Goal: Use online tool/utility: Utilize a website feature to perform a specific function

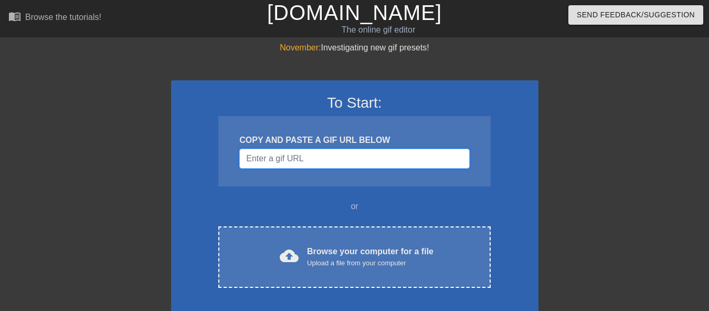
click at [311, 154] on input "Username" at bounding box center [354, 159] width 230 height 20
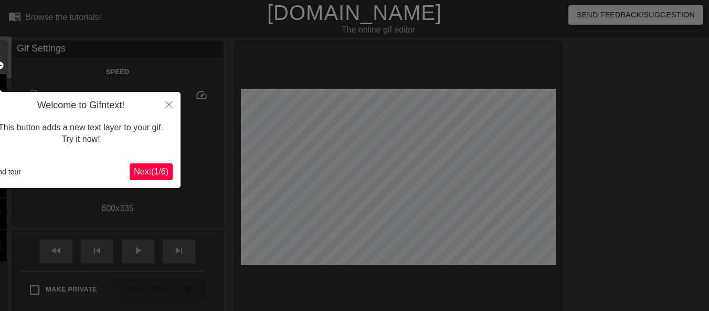
scroll to position [26, 0]
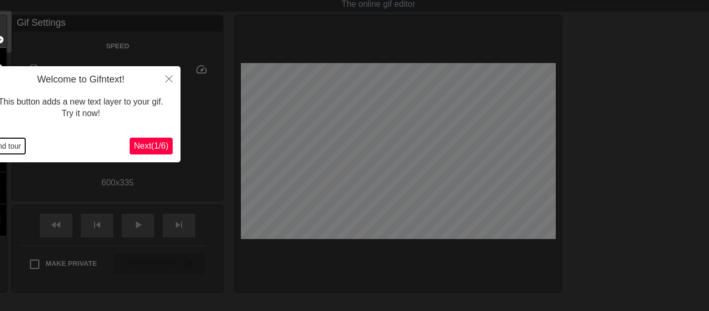
click at [16, 142] on button "End tour" at bounding box center [7, 146] width 36 height 16
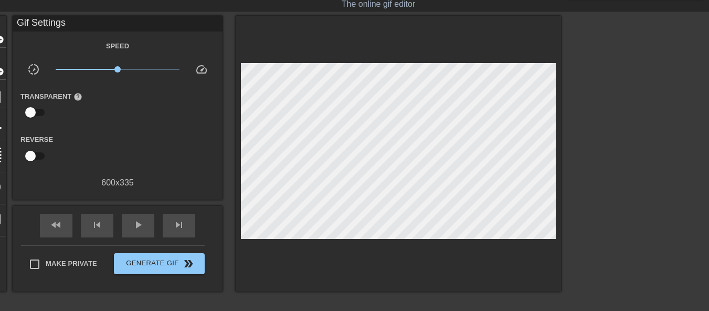
scroll to position [0, 0]
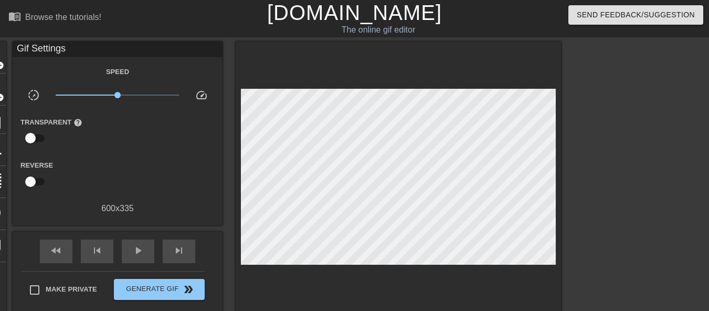
drag, startPoint x: 231, startPoint y: 163, endPoint x: 692, endPoint y: 151, distance: 460.6
click at [692, 151] on div at bounding box center [653, 198] width 158 height 315
click at [405, 7] on link "[DOMAIN_NAME]" at bounding box center [354, 12] width 175 height 23
click at [0, 61] on span "add_circle" at bounding box center [-1, 65] width 9 height 9
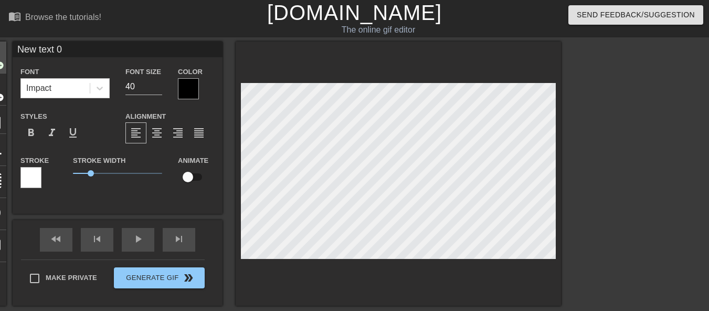
drag, startPoint x: 123, startPoint y: 50, endPoint x: 0, endPoint y: 66, distance: 123.9
click at [0, 66] on div "title add_circle image add_circle crop photo_size_select_large help keyboard Ne…" at bounding box center [269, 173] width 583 height 264
type input "[PERSON_NAME]"
drag, startPoint x: 98, startPoint y: 52, endPoint x: 0, endPoint y: 48, distance: 97.7
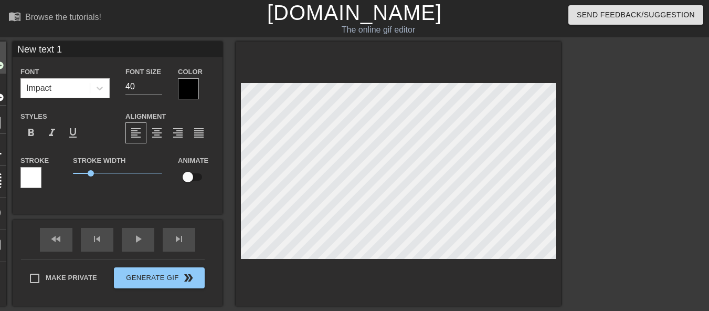
click at [0, 48] on div "title add_circle image add_circle crop photo_size_select_large help keyboard Ne…" at bounding box center [269, 173] width 583 height 264
type input "[PERSON_NAME]"
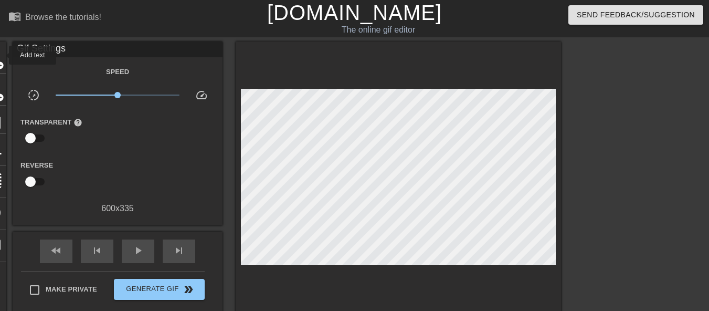
drag, startPoint x: 2, startPoint y: 55, endPoint x: 9, endPoint y: 54, distance: 7.4
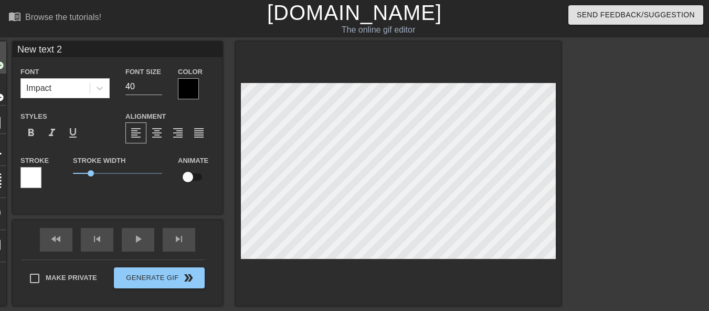
drag, startPoint x: 69, startPoint y: 50, endPoint x: 0, endPoint y: 64, distance: 70.6
click at [0, 64] on div "title add_circle image add_circle crop photo_size_select_large help keyboard Ne…" at bounding box center [269, 173] width 583 height 264
type input "[PERSON_NAME]"
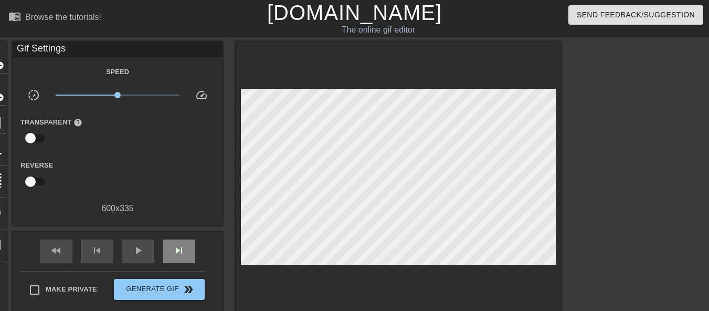
click at [184, 232] on div "fast_rewind skip_previous play_arrow skip_next" at bounding box center [117, 251] width 171 height 39
click at [142, 256] on div "play_arrow" at bounding box center [138, 251] width 33 height 24
click at [132, 259] on div "pause" at bounding box center [138, 251] width 33 height 24
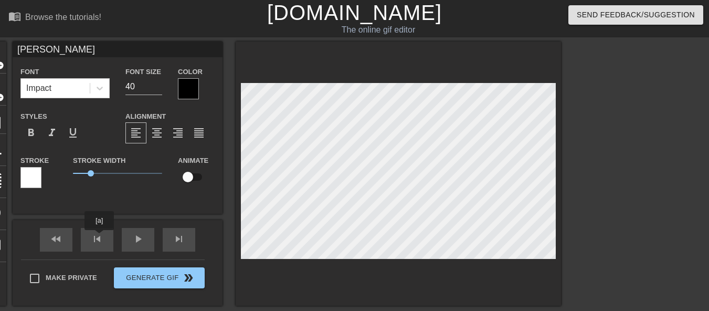
click at [99, 237] on div "fast_rewind skip_previous play_arrow skip_next" at bounding box center [117, 239] width 171 height 39
click at [194, 176] on input "checkbox" at bounding box center [188, 177] width 60 height 20
checkbox input "true"
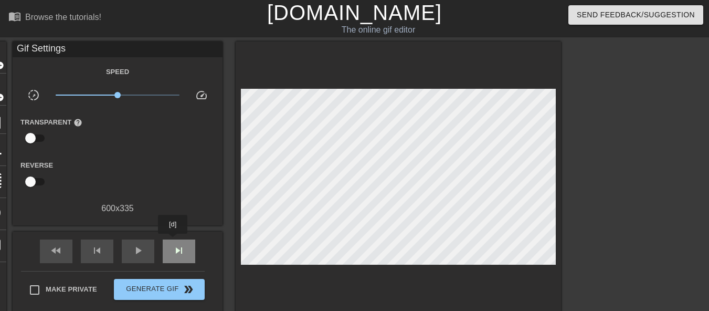
click at [173, 241] on div "skip_next" at bounding box center [179, 251] width 33 height 24
click at [175, 241] on div "skip_next" at bounding box center [179, 251] width 33 height 24
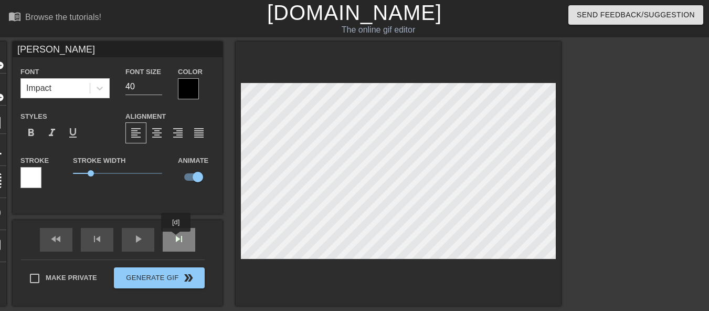
click at [176, 239] on div "skip_next" at bounding box center [179, 240] width 33 height 24
click at [180, 240] on div "skip_next" at bounding box center [179, 240] width 33 height 24
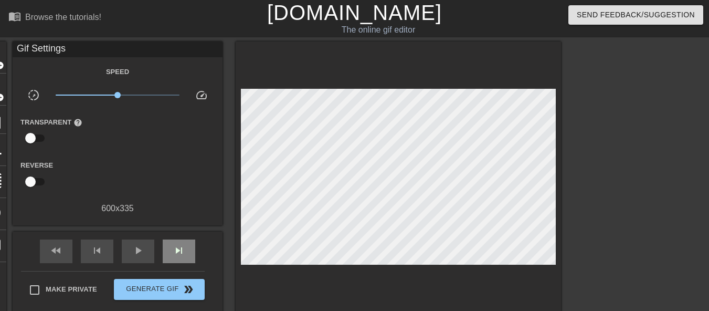
click at [185, 234] on div "fast_rewind skip_previous play_arrow skip_next" at bounding box center [117, 251] width 171 height 39
click at [181, 243] on div "skip_next" at bounding box center [179, 251] width 33 height 24
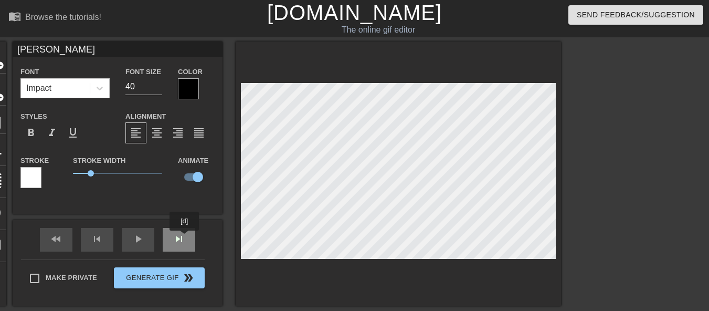
click at [185, 238] on div "fast_rewind skip_previous play_arrow skip_next" at bounding box center [117, 239] width 171 height 39
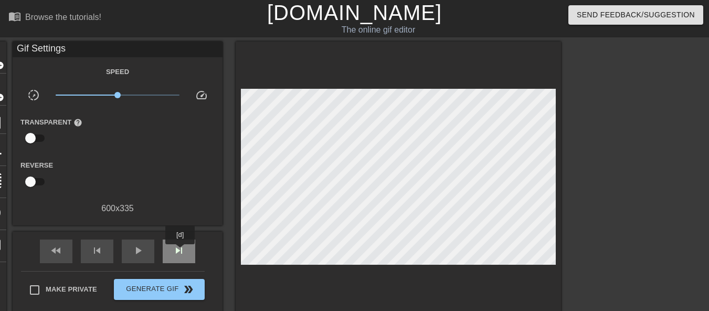
click at [181, 252] on span "skip_next" at bounding box center [179, 250] width 13 height 13
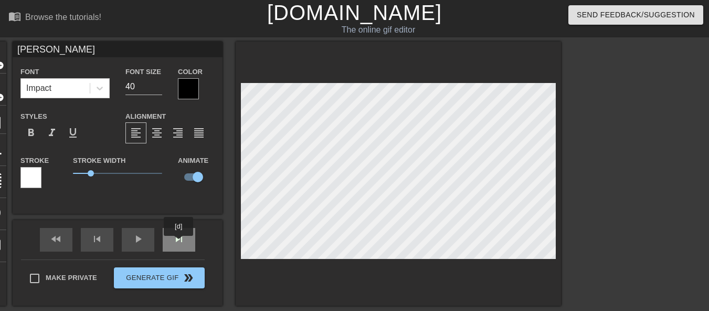
click at [179, 243] on span "skip_next" at bounding box center [179, 239] width 13 height 13
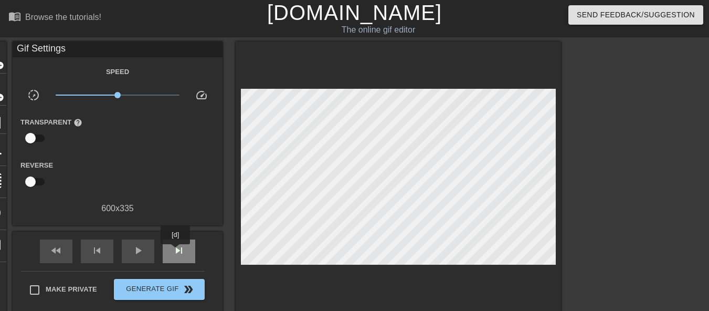
click at [176, 252] on span "skip_next" at bounding box center [179, 250] width 13 height 13
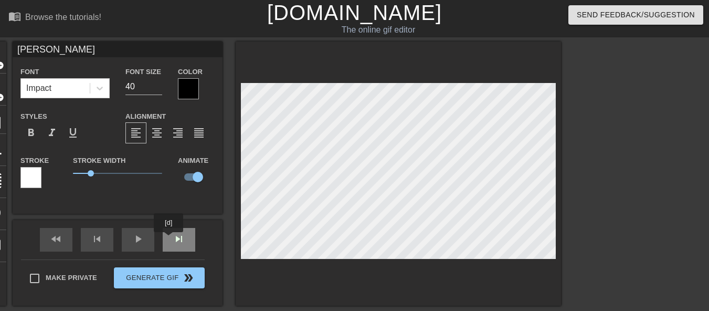
click at [169, 239] on div "skip_next" at bounding box center [179, 240] width 33 height 24
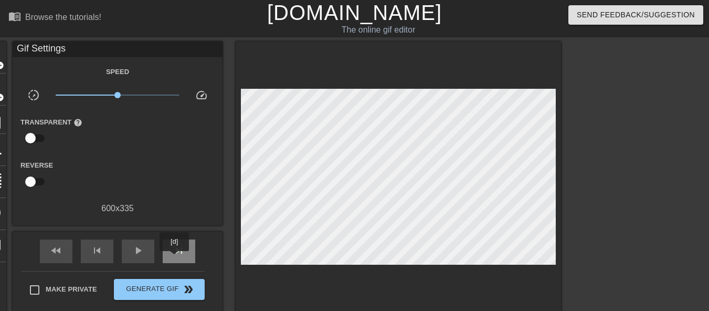
click at [175, 258] on div "skip_next" at bounding box center [179, 251] width 33 height 24
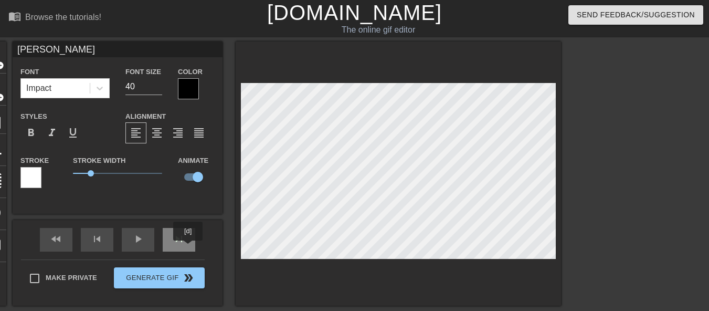
click at [186, 245] on div "skip_next" at bounding box center [179, 240] width 33 height 24
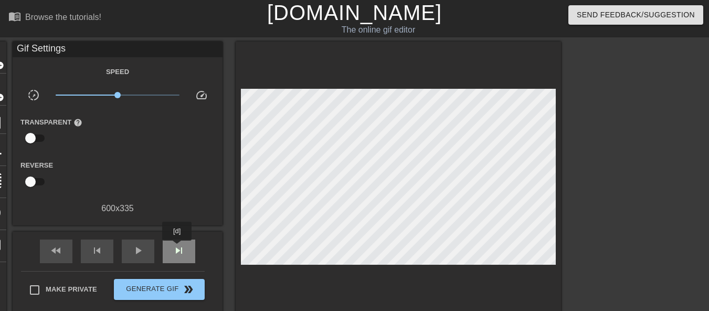
click at [177, 248] on span "skip_next" at bounding box center [179, 250] width 13 height 13
click at [176, 248] on span "skip_next" at bounding box center [179, 250] width 13 height 13
click at [182, 248] on div "skip_next" at bounding box center [179, 251] width 33 height 24
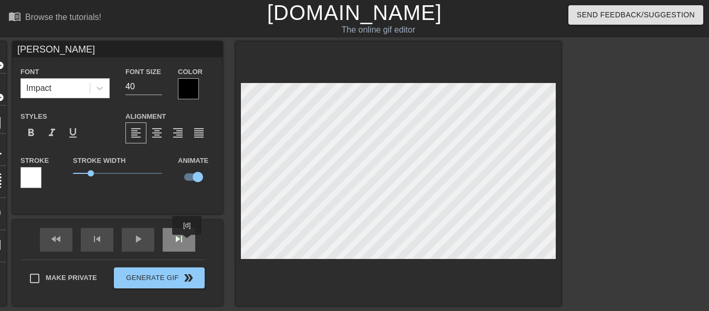
click at [186, 243] on div "skip_next" at bounding box center [179, 240] width 33 height 24
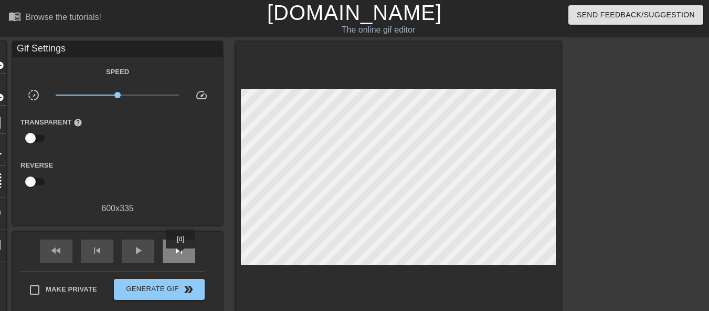
click at [181, 256] on span "skip_next" at bounding box center [179, 250] width 13 height 13
click at [184, 239] on div "skip_next" at bounding box center [179, 251] width 33 height 24
click at [178, 256] on span "skip_next" at bounding box center [179, 250] width 13 height 13
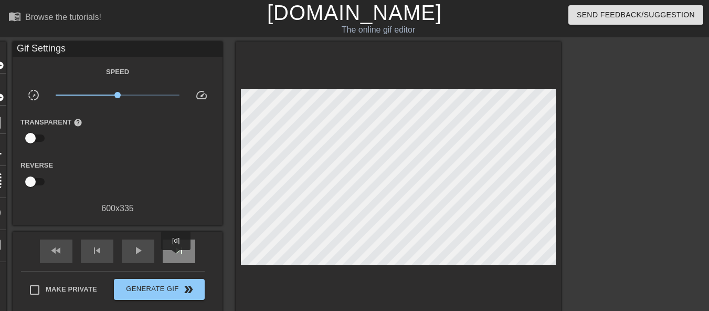
click at [176, 257] on div "skip_next" at bounding box center [179, 251] width 33 height 24
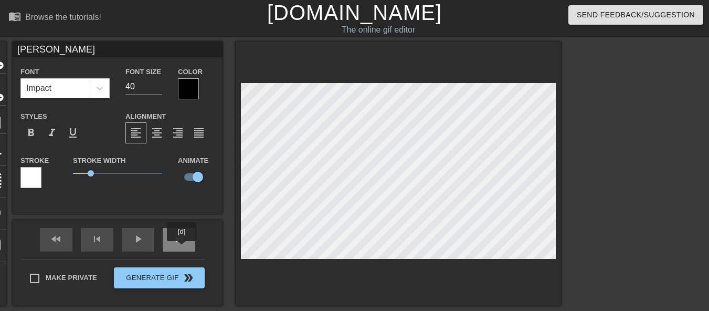
click at [182, 248] on div "skip_next" at bounding box center [179, 240] width 33 height 24
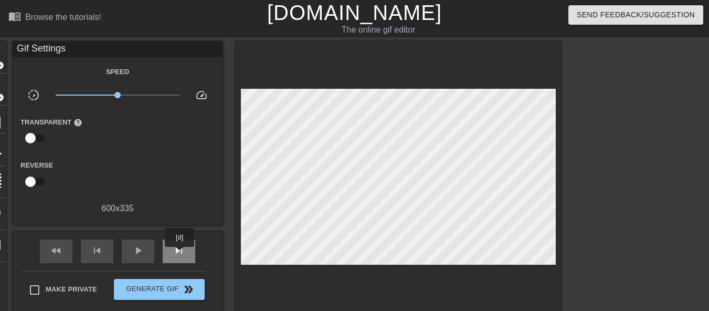
click at [180, 254] on span "skip_next" at bounding box center [179, 250] width 13 height 13
click at [185, 239] on div "skip_next" at bounding box center [179, 251] width 33 height 24
click at [179, 248] on span "skip_next" at bounding box center [179, 250] width 13 height 13
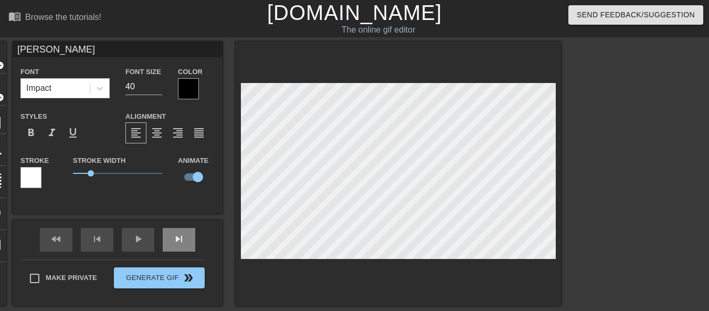
click at [189, 242] on div "skip_next" at bounding box center [179, 240] width 33 height 24
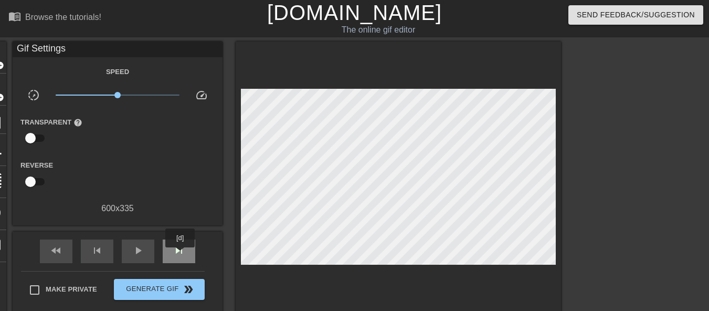
click at [181, 255] on span "skip_next" at bounding box center [179, 250] width 13 height 13
click at [177, 244] on span "skip_next" at bounding box center [179, 250] width 13 height 13
click at [179, 253] on span "skip_next" at bounding box center [179, 250] width 13 height 13
click at [182, 252] on span "skip_next" at bounding box center [179, 250] width 13 height 13
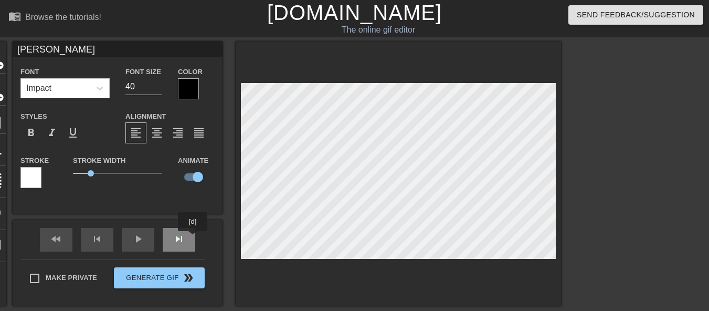
click at [184, 241] on div "skip_next" at bounding box center [179, 240] width 33 height 24
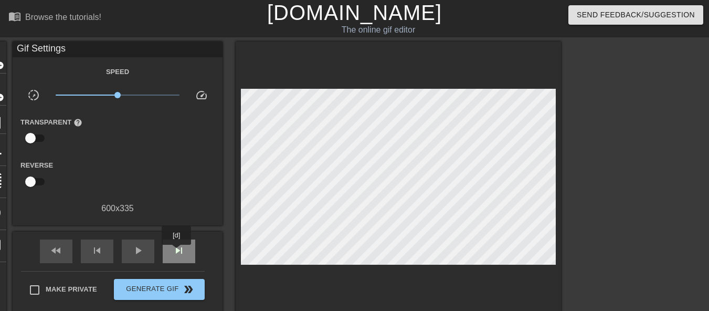
click at [177, 252] on span "skip_next" at bounding box center [179, 250] width 13 height 13
click at [183, 244] on span "skip_next" at bounding box center [179, 250] width 13 height 13
click at [171, 252] on div "skip_next" at bounding box center [179, 251] width 33 height 24
click at [174, 240] on div "skip_next" at bounding box center [179, 251] width 33 height 24
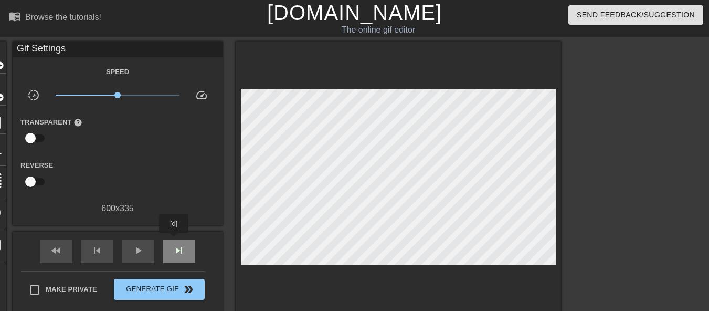
click at [174, 240] on div "skip_next" at bounding box center [179, 251] width 33 height 24
click at [176, 245] on div "skip_next" at bounding box center [179, 251] width 33 height 24
click at [177, 253] on span "skip_next" at bounding box center [179, 250] width 13 height 13
click at [139, 252] on span "play_arrow" at bounding box center [138, 250] width 13 height 13
click at [139, 252] on span "pause" at bounding box center [138, 250] width 13 height 13
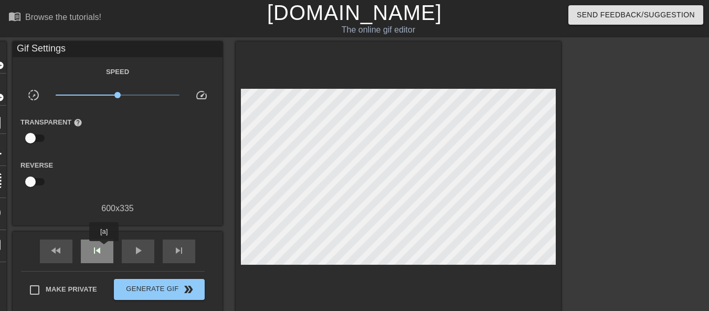
click at [104, 248] on div "skip_previous" at bounding box center [97, 251] width 33 height 24
click at [58, 252] on span "fast_rewind" at bounding box center [56, 250] width 13 height 13
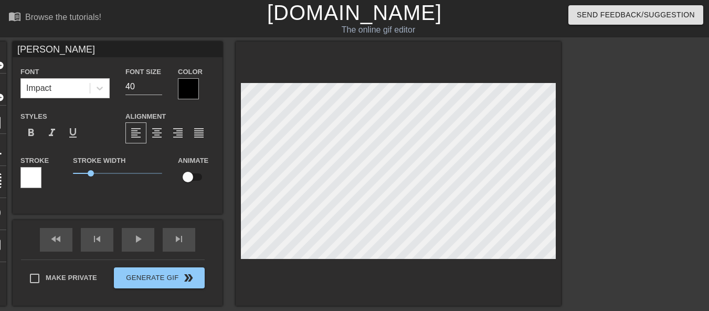
click at [197, 179] on input "checkbox" at bounding box center [188, 177] width 60 height 20
checkbox input "true"
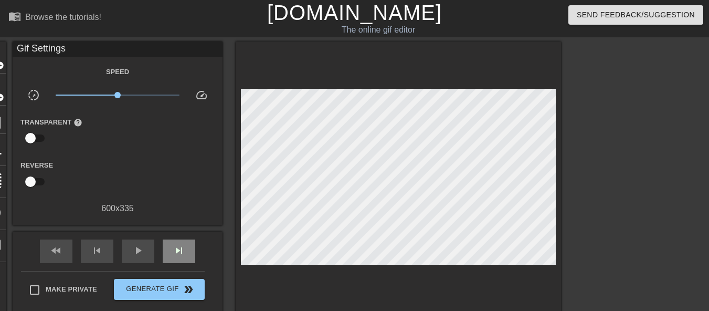
click at [176, 238] on div "fast_rewind skip_previous play_arrow skip_next" at bounding box center [117, 251] width 171 height 39
click at [176, 239] on div "skip_next" at bounding box center [179, 251] width 33 height 24
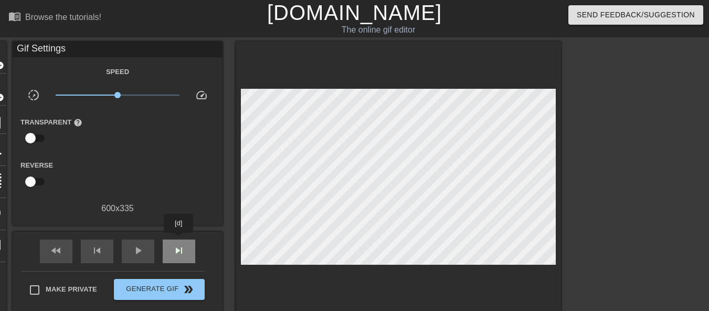
click at [179, 240] on div "skip_next" at bounding box center [179, 251] width 33 height 24
drag, startPoint x: 179, startPoint y: 240, endPoint x: 184, endPoint y: 243, distance: 5.4
click at [184, 243] on div "skip_next" at bounding box center [179, 251] width 33 height 24
click at [186, 243] on div "skip_next" at bounding box center [179, 251] width 33 height 24
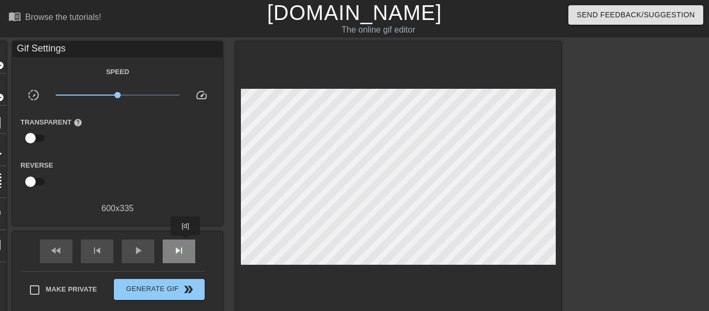
click at [186, 243] on div "skip_next" at bounding box center [179, 251] width 33 height 24
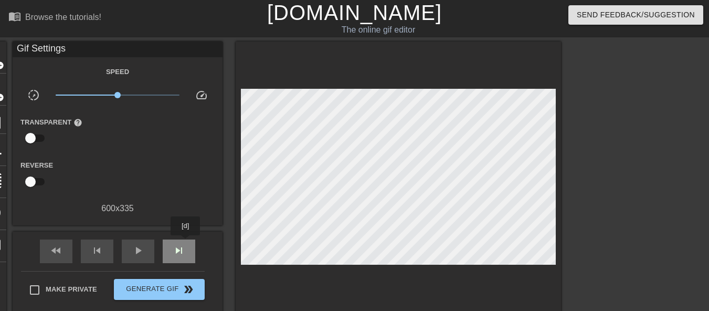
click at [186, 243] on div "skip_next" at bounding box center [179, 251] width 33 height 24
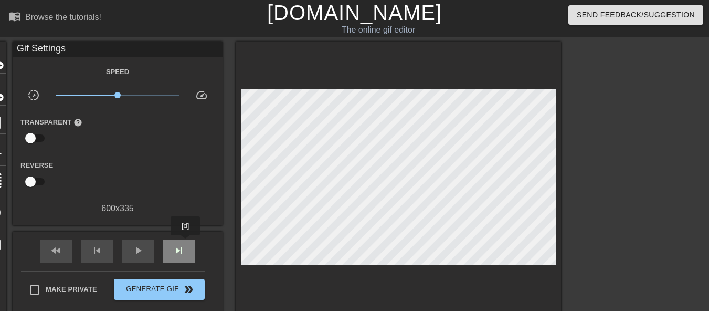
click at [186, 243] on div "skip_next" at bounding box center [179, 251] width 33 height 24
click at [185, 255] on span "skip_next" at bounding box center [179, 250] width 13 height 13
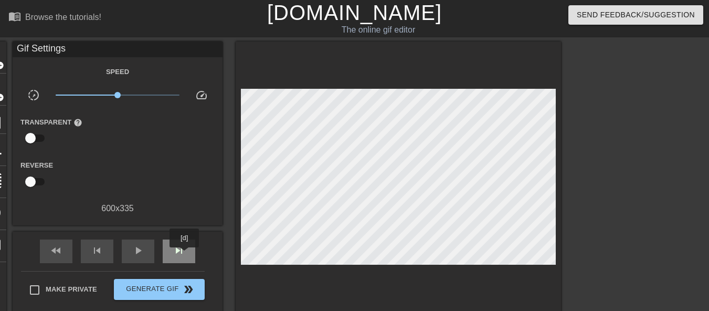
click at [185, 255] on span "skip_next" at bounding box center [179, 250] width 13 height 13
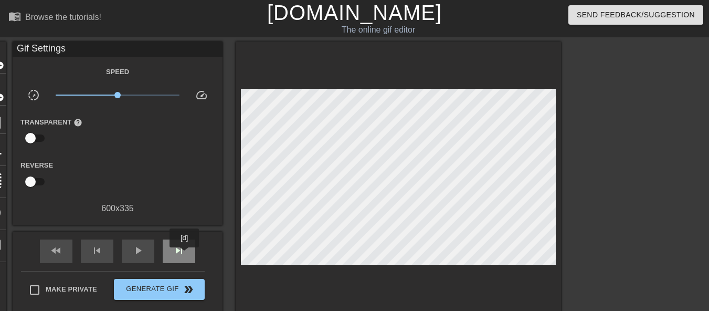
click at [185, 255] on span "skip_next" at bounding box center [179, 250] width 13 height 13
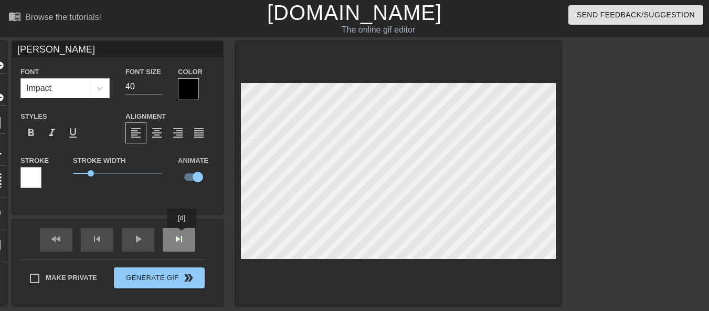
click at [181, 236] on div "fast_rewind skip_previous play_arrow skip_next" at bounding box center [117, 239] width 171 height 39
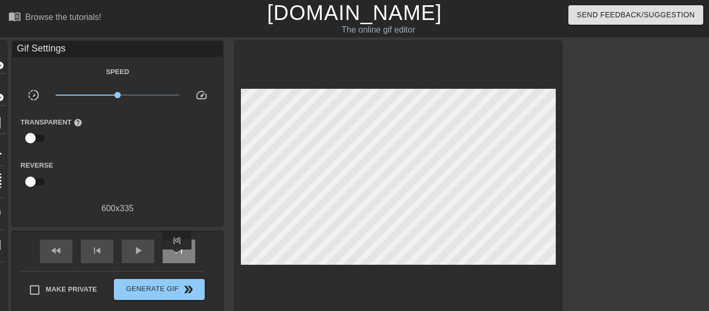
click at [177, 257] on div "skip_next" at bounding box center [179, 251] width 33 height 24
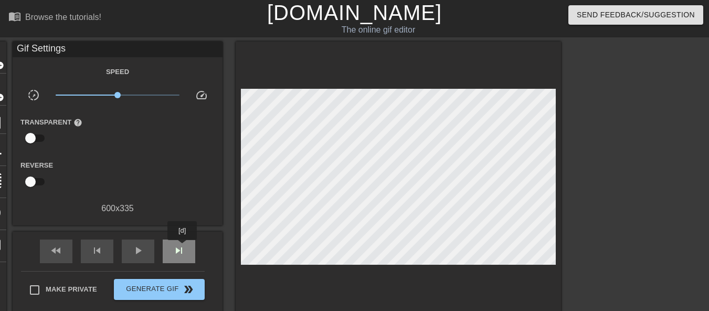
click at [183, 247] on div "skip_next" at bounding box center [179, 251] width 33 height 24
click at [176, 256] on div "skip_next" at bounding box center [179, 251] width 33 height 24
click at [175, 256] on div "skip_next" at bounding box center [179, 251] width 33 height 24
click at [176, 257] on div "skip_next" at bounding box center [179, 251] width 33 height 24
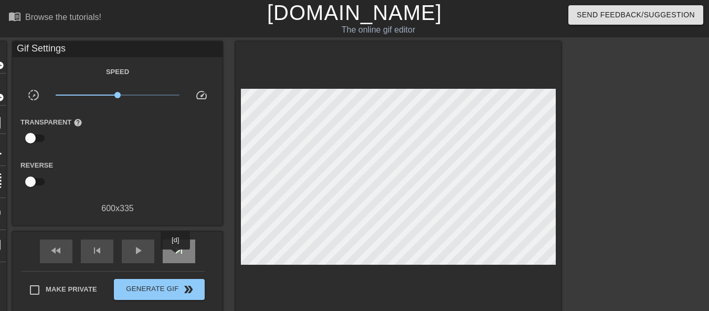
click at [176, 257] on div "skip_next" at bounding box center [179, 251] width 33 height 24
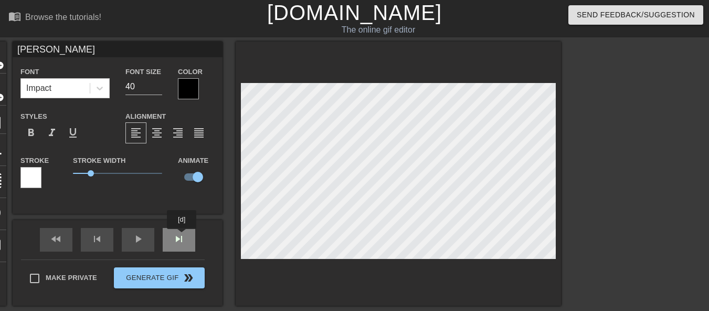
click at [182, 236] on div "fast_rewind skip_previous play_arrow skip_next" at bounding box center [117, 239] width 171 height 39
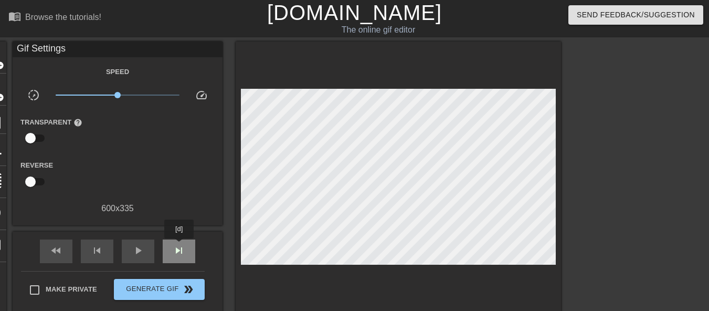
click at [180, 246] on span "skip_next" at bounding box center [179, 250] width 13 height 13
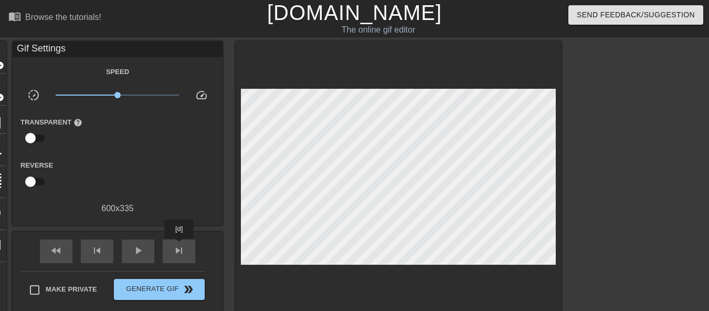
drag, startPoint x: 180, startPoint y: 246, endPoint x: 201, endPoint y: 243, distance: 21.2
click at [184, 246] on span "skip_next" at bounding box center [179, 250] width 13 height 13
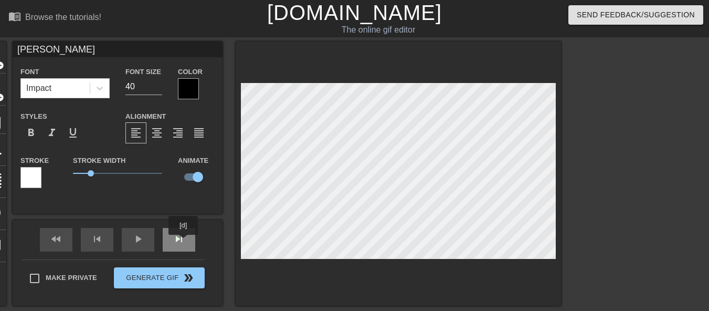
click at [184, 242] on div "skip_next" at bounding box center [179, 240] width 33 height 24
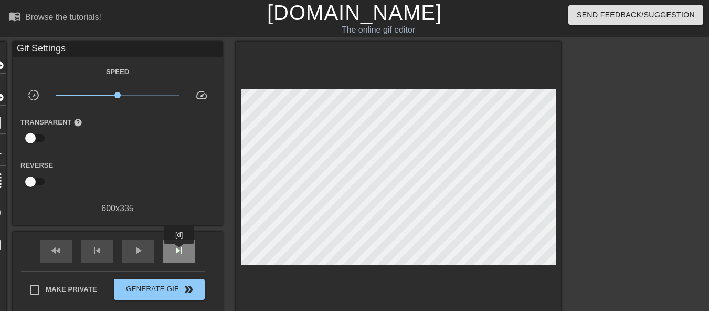
click at [180, 252] on span "skip_next" at bounding box center [179, 250] width 13 height 13
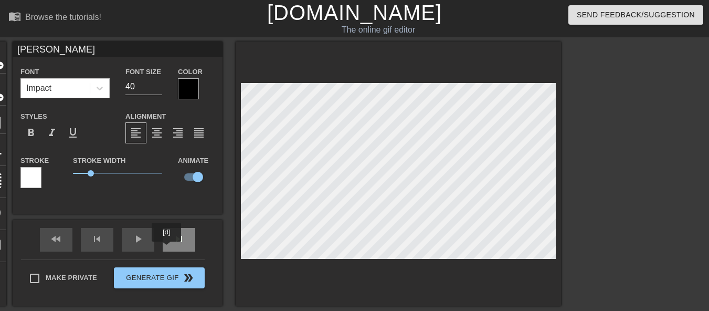
click at [167, 249] on div "skip_next" at bounding box center [179, 240] width 33 height 24
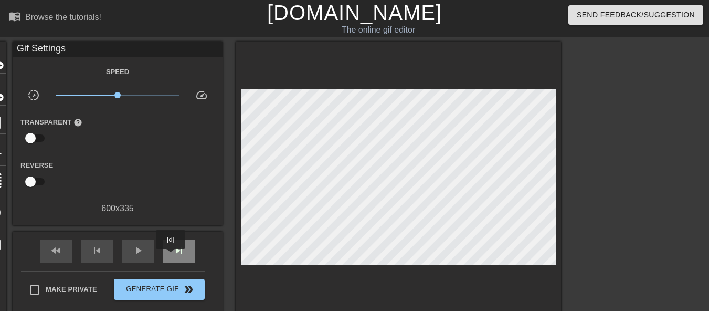
click at [171, 256] on div "skip_next" at bounding box center [179, 251] width 33 height 24
click at [177, 243] on div "skip_next" at bounding box center [179, 251] width 33 height 24
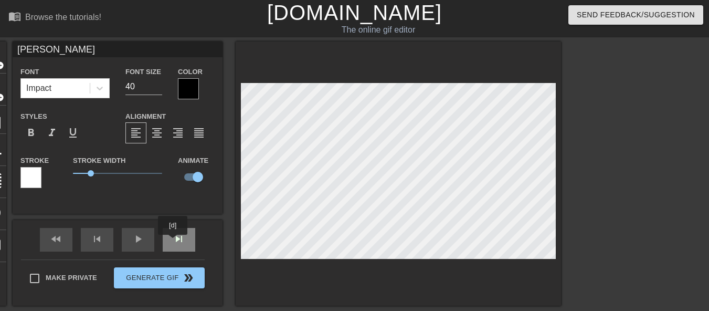
click at [173, 242] on div "skip_next" at bounding box center [179, 240] width 33 height 24
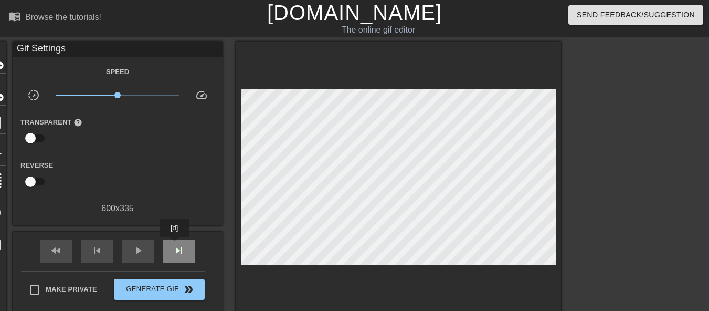
click at [175, 245] on span "skip_next" at bounding box center [179, 250] width 13 height 13
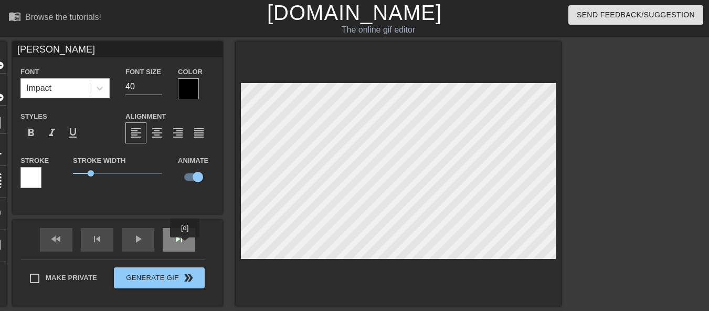
click at [185, 244] on span "skip_next" at bounding box center [179, 239] width 13 height 13
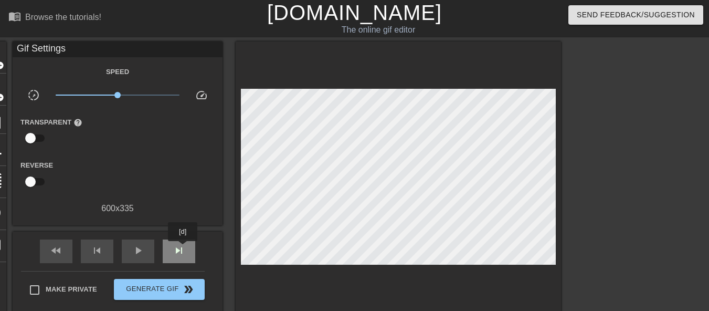
click at [183, 248] on span "skip_next" at bounding box center [179, 250] width 13 height 13
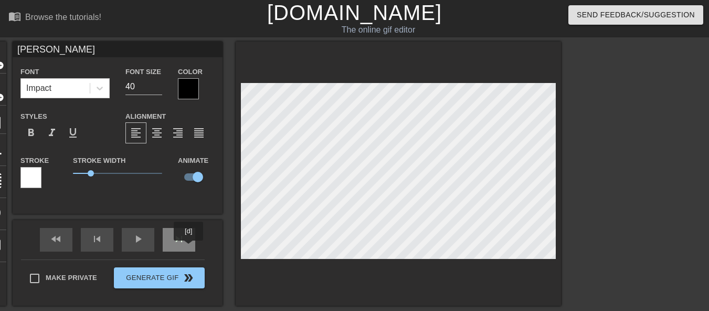
click at [189, 248] on div "skip_next" at bounding box center [179, 240] width 33 height 24
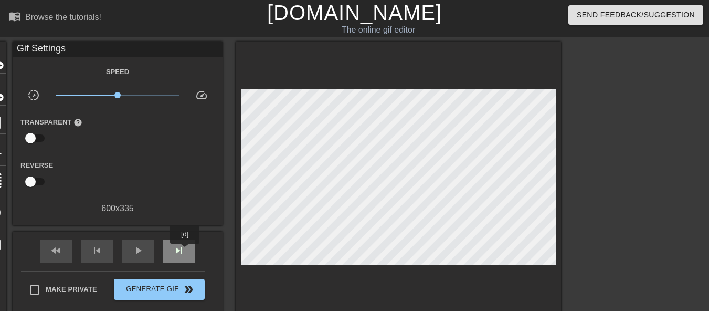
click at [185, 251] on div "skip_next" at bounding box center [179, 251] width 33 height 24
click at [189, 247] on div "skip_next" at bounding box center [179, 251] width 33 height 24
click at [186, 255] on div "skip_next" at bounding box center [179, 251] width 33 height 24
click at [141, 248] on span "play_arrow" at bounding box center [138, 250] width 13 height 13
click at [136, 246] on span "pause" at bounding box center [138, 250] width 13 height 13
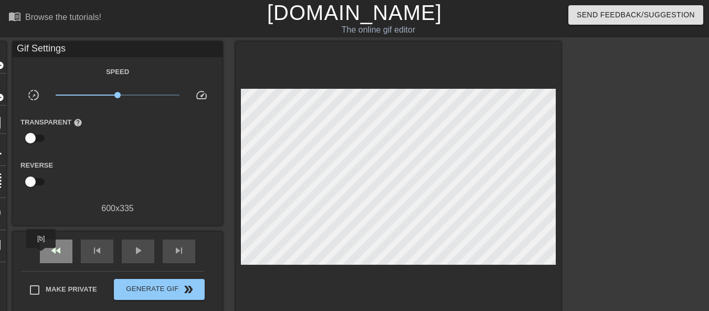
click at [41, 255] on div "fast_rewind" at bounding box center [56, 251] width 33 height 24
click at [174, 238] on div "fast_rewind skip_previous play_arrow skip_next" at bounding box center [117, 251] width 171 height 39
click at [180, 254] on span "skip_next" at bounding box center [179, 250] width 13 height 13
click at [48, 256] on div "fast_rewind" at bounding box center [56, 251] width 33 height 24
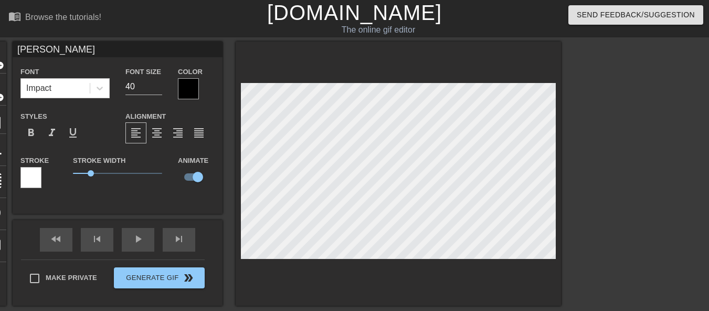
click at [17, 50] on input "[PERSON_NAME]" at bounding box center [118, 49] width 210 height 16
click at [74, 48] on input "[PERSON_NAME]" at bounding box center [118, 49] width 210 height 16
type input "[PERSON_NAME] as well"
click at [177, 235] on div "fast_rewind skip_previous play_arrow skip_next" at bounding box center [117, 239] width 171 height 39
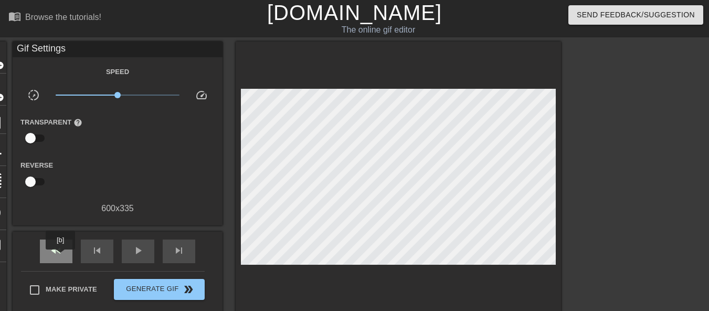
click at [60, 257] on div "fast_rewind" at bounding box center [56, 251] width 33 height 24
click at [126, 253] on div "play_arrow" at bounding box center [138, 251] width 33 height 24
click at [150, 254] on div "pause" at bounding box center [138, 251] width 33 height 24
click at [70, 253] on div "fast_rewind" at bounding box center [56, 251] width 33 height 24
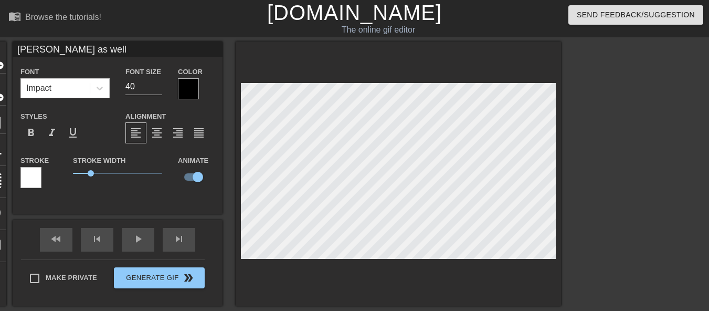
type input "[PERSON_NAME]"
checkbox input "false"
click at [144, 242] on div "play_arrow" at bounding box center [138, 240] width 33 height 24
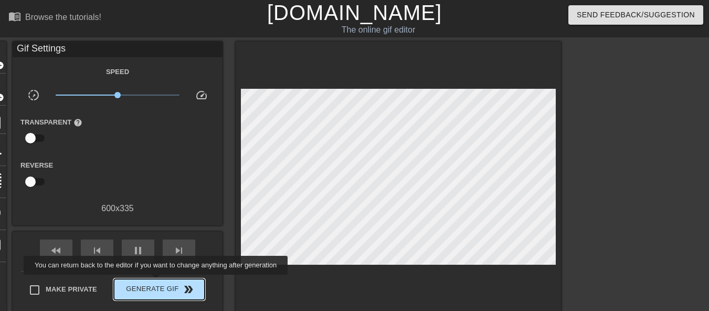
click at [157, 283] on span "Generate Gif double_arrow" at bounding box center [159, 289] width 82 height 13
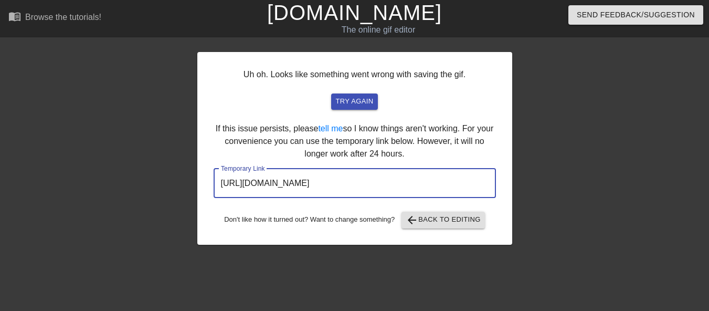
click at [423, 184] on input "[URL][DOMAIN_NAME]" at bounding box center [355, 183] width 282 height 29
click at [430, 184] on input "[URL][DOMAIN_NAME]" at bounding box center [355, 183] width 282 height 29
